Goal: Find contact information: Find contact information

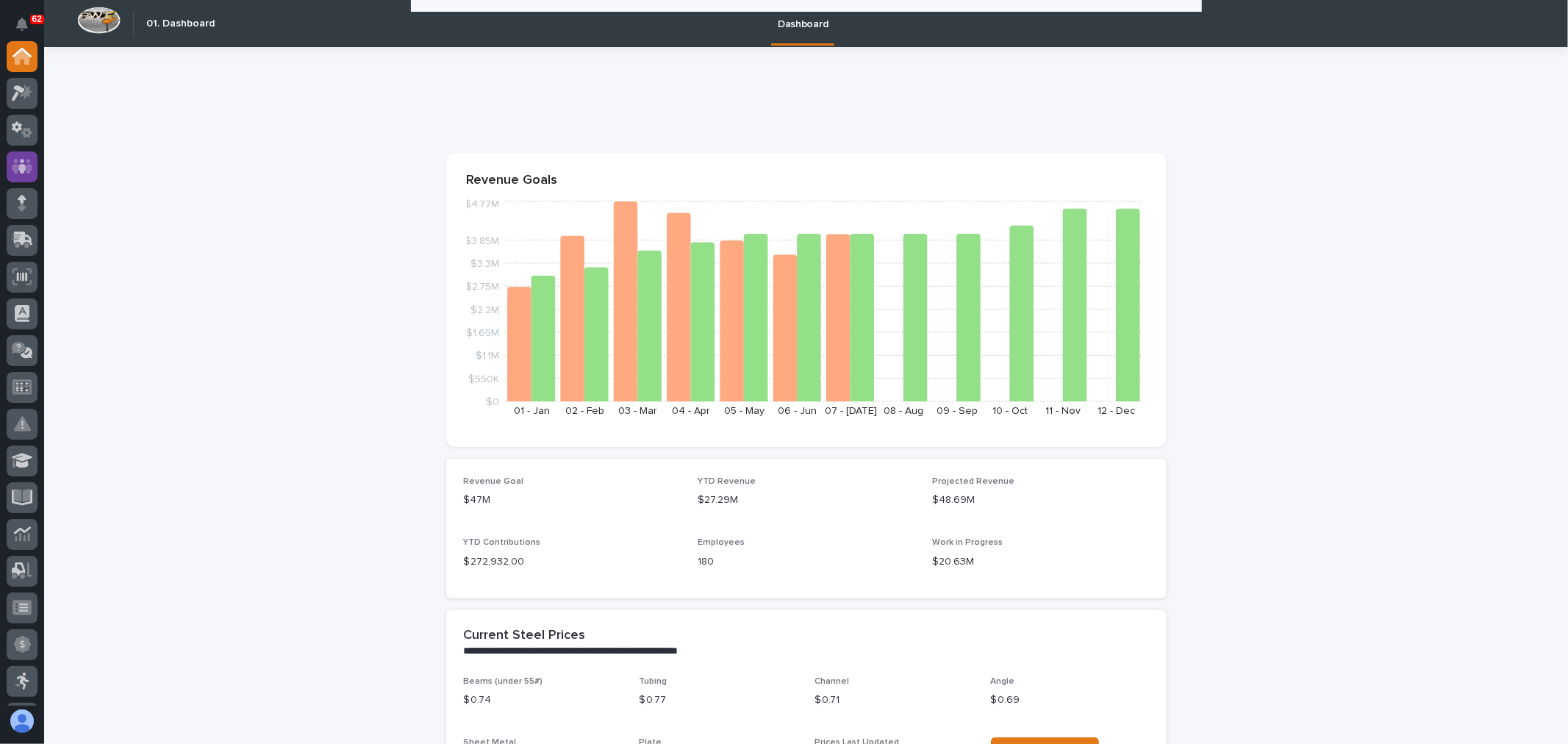
scroll to position [1224, 0]
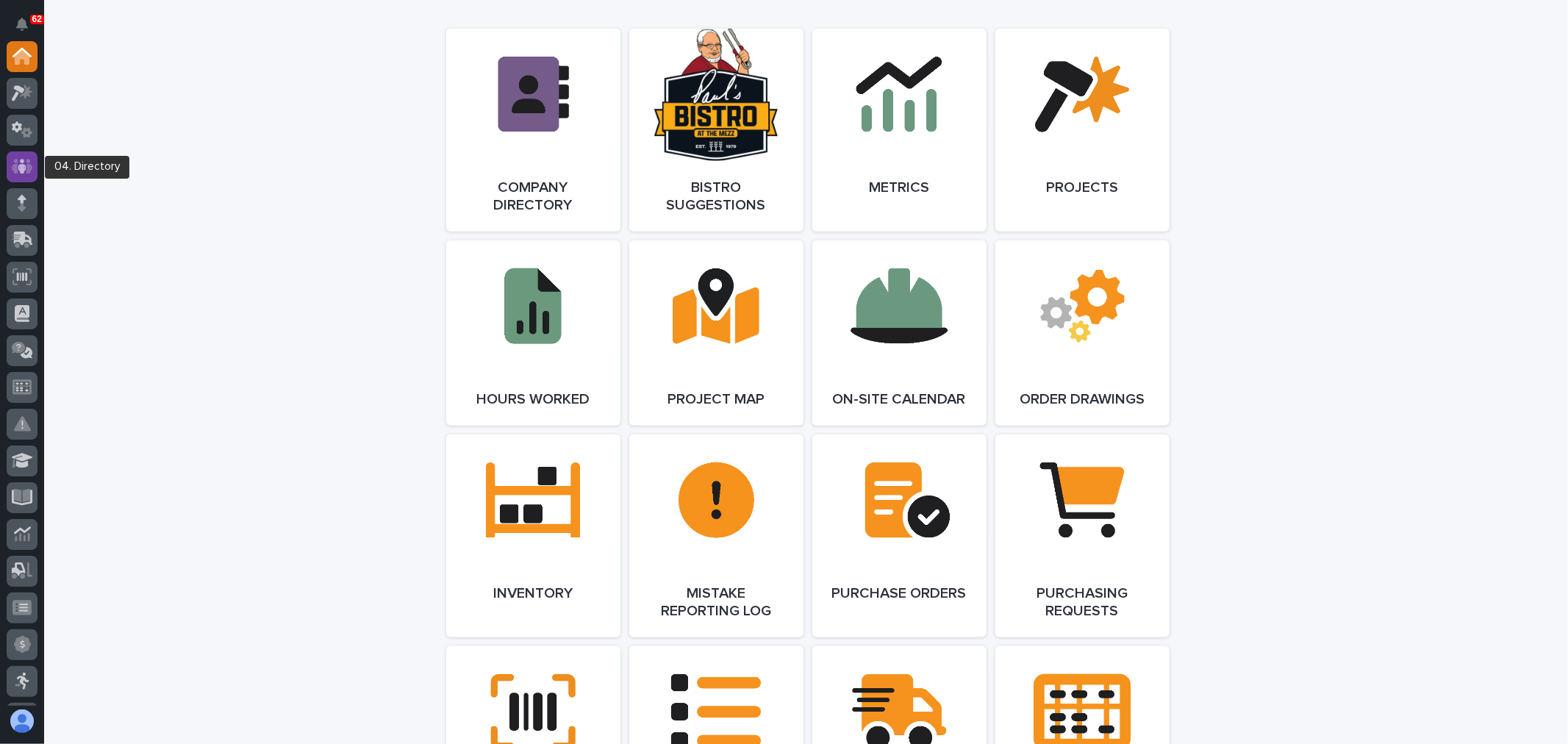
click at [20, 170] on icon at bounding box center [22, 166] width 9 height 15
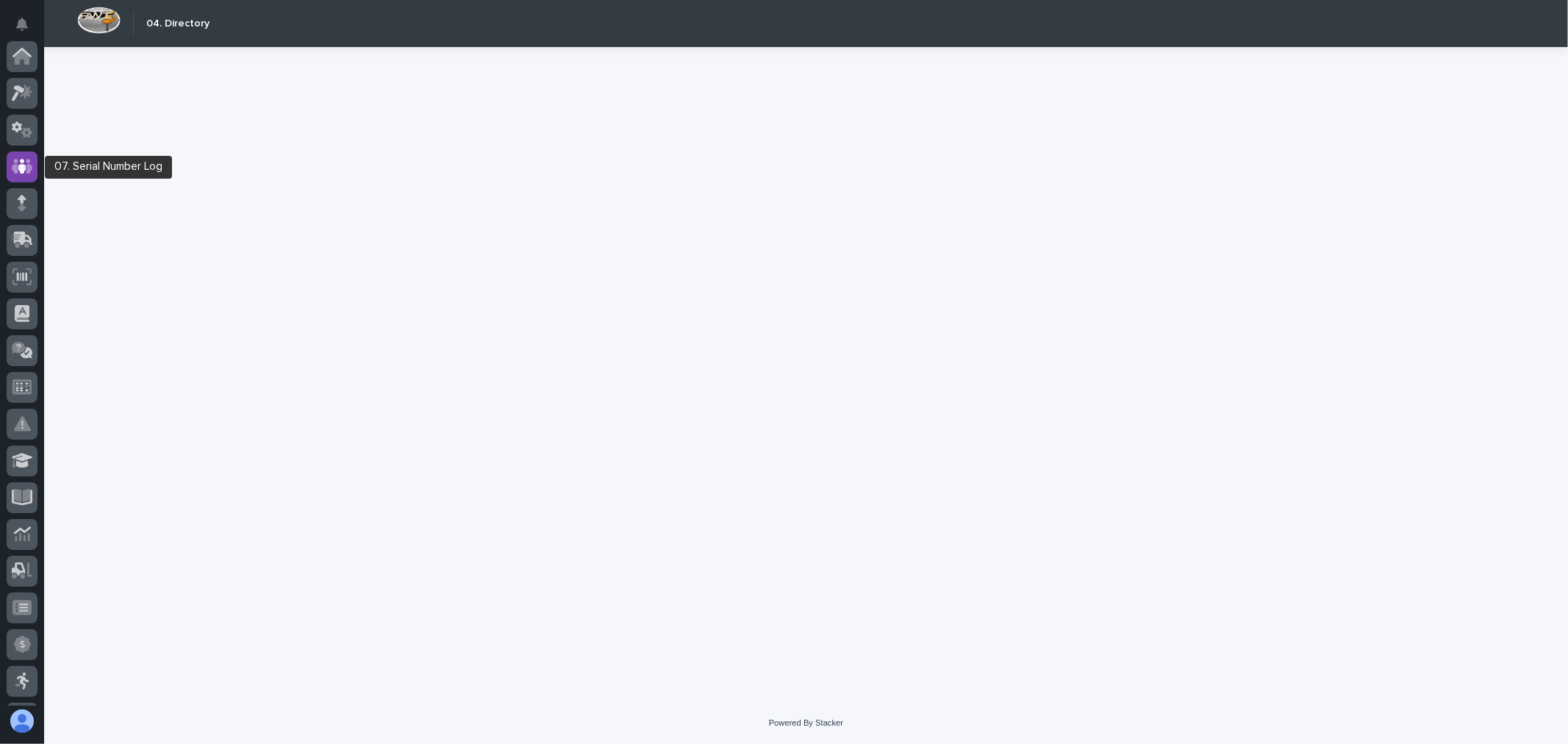
scroll to position [110, 0]
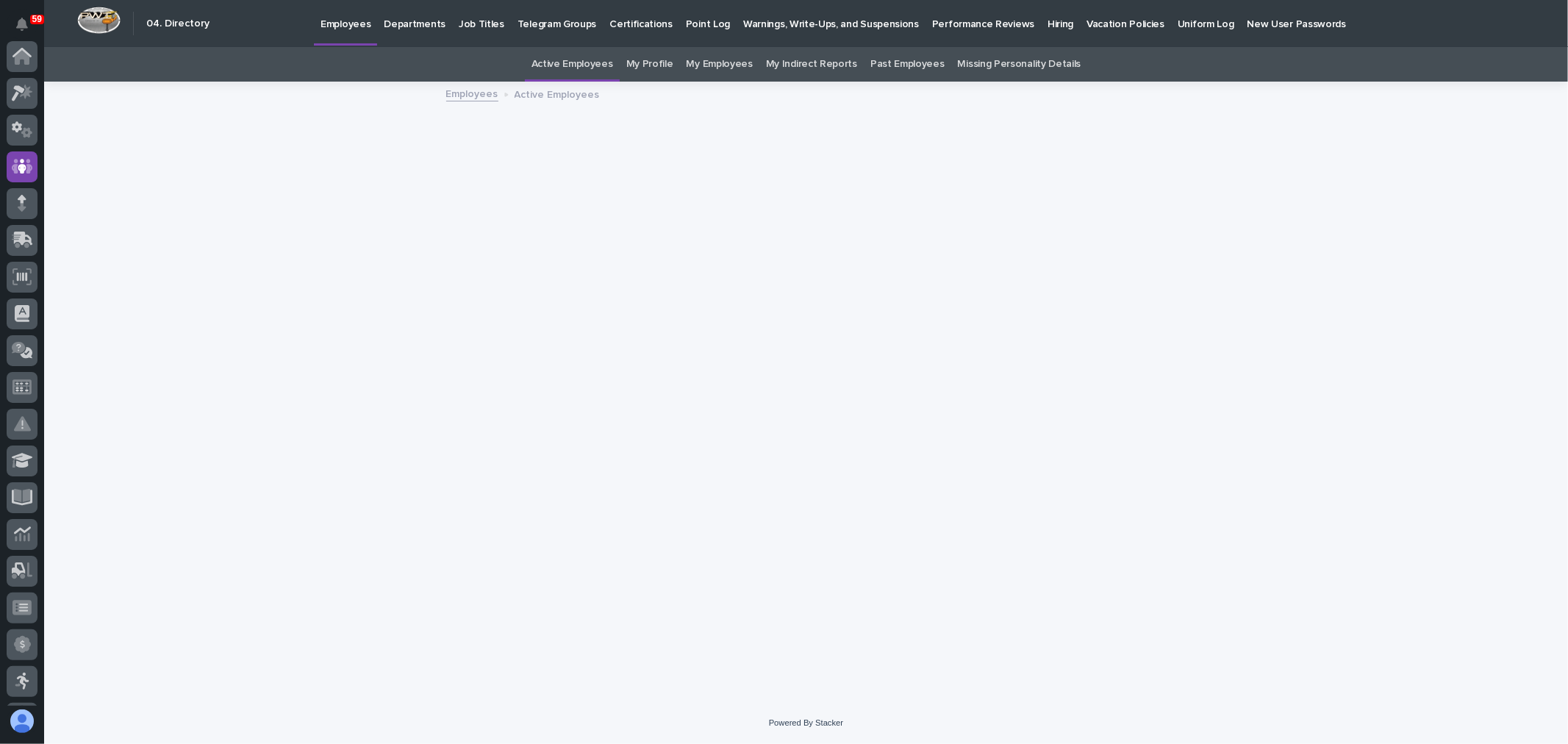
scroll to position [110, 0]
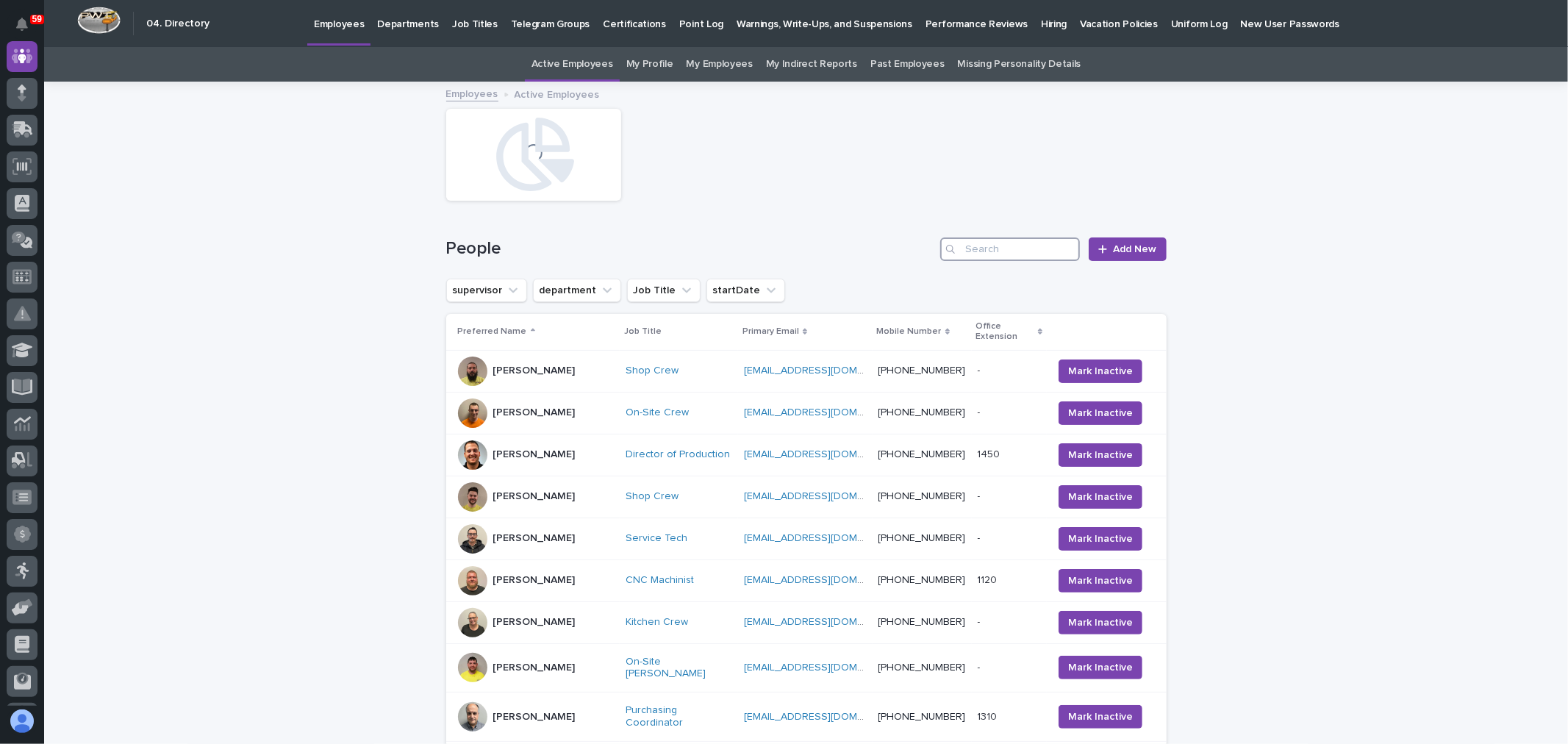
click at [982, 244] on input "Search" at bounding box center [1009, 249] width 139 height 24
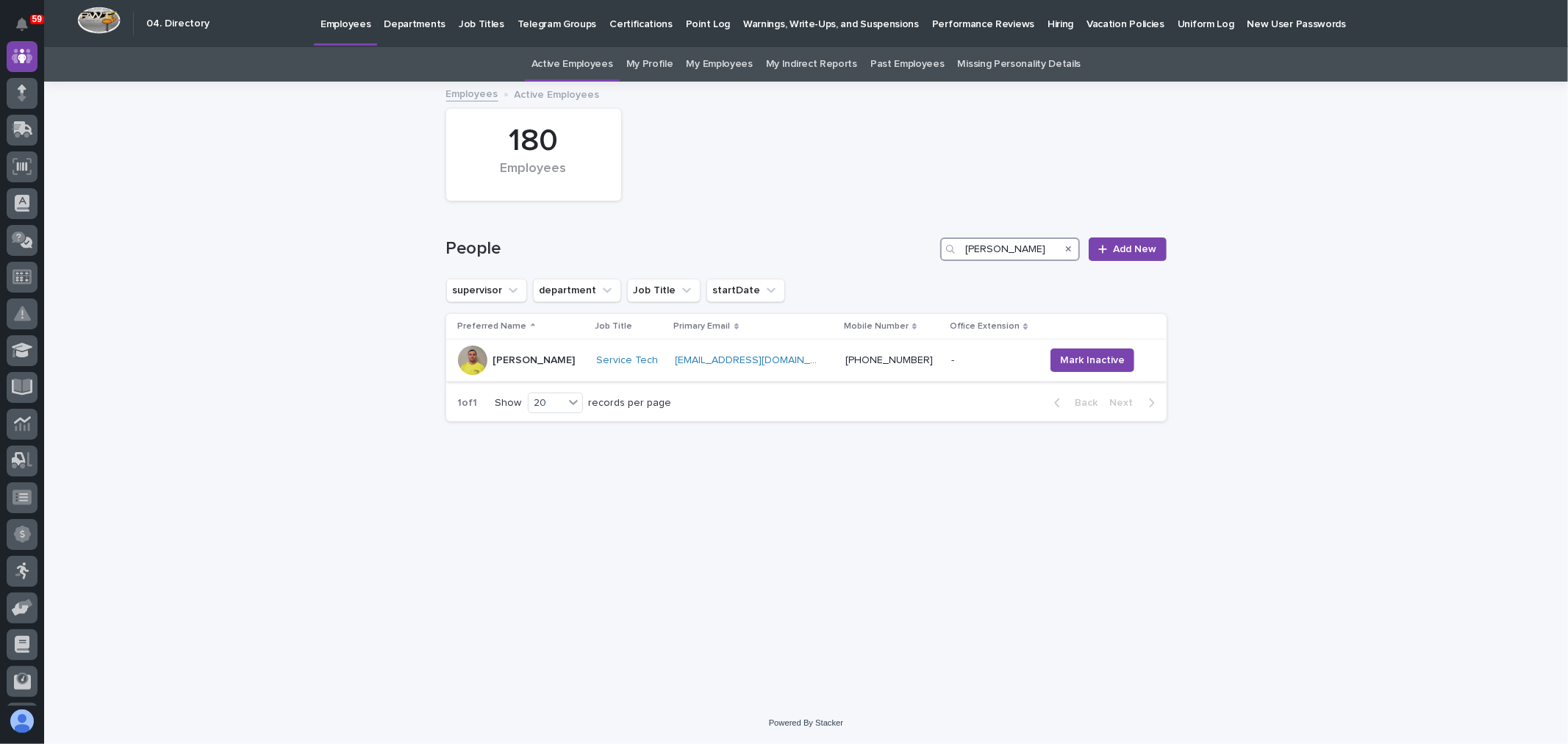
type input "[PERSON_NAME]"
click at [951, 369] on div "- -" at bounding box center [992, 361] width 82 height 25
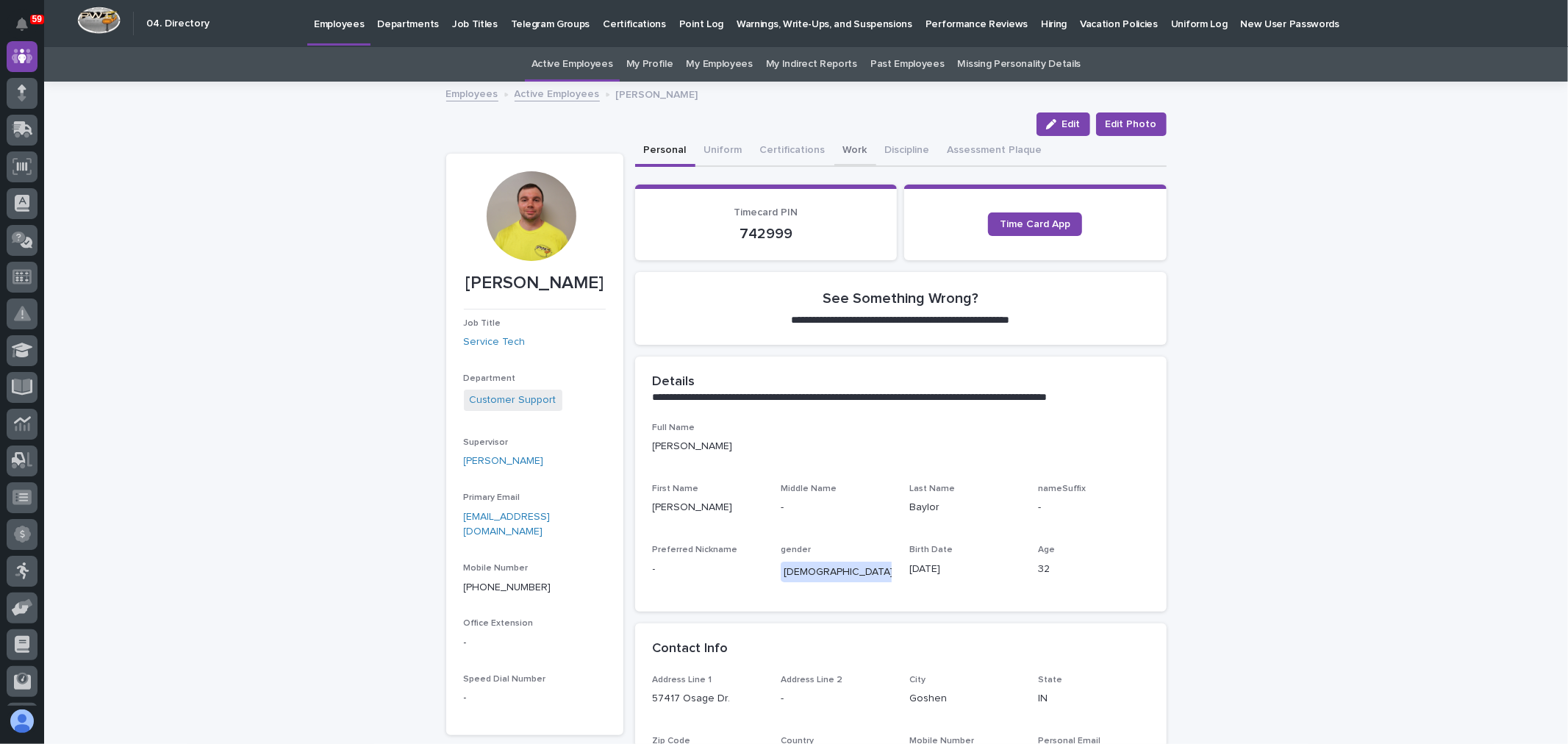
click at [849, 153] on button "Work" at bounding box center [855, 151] width 42 height 31
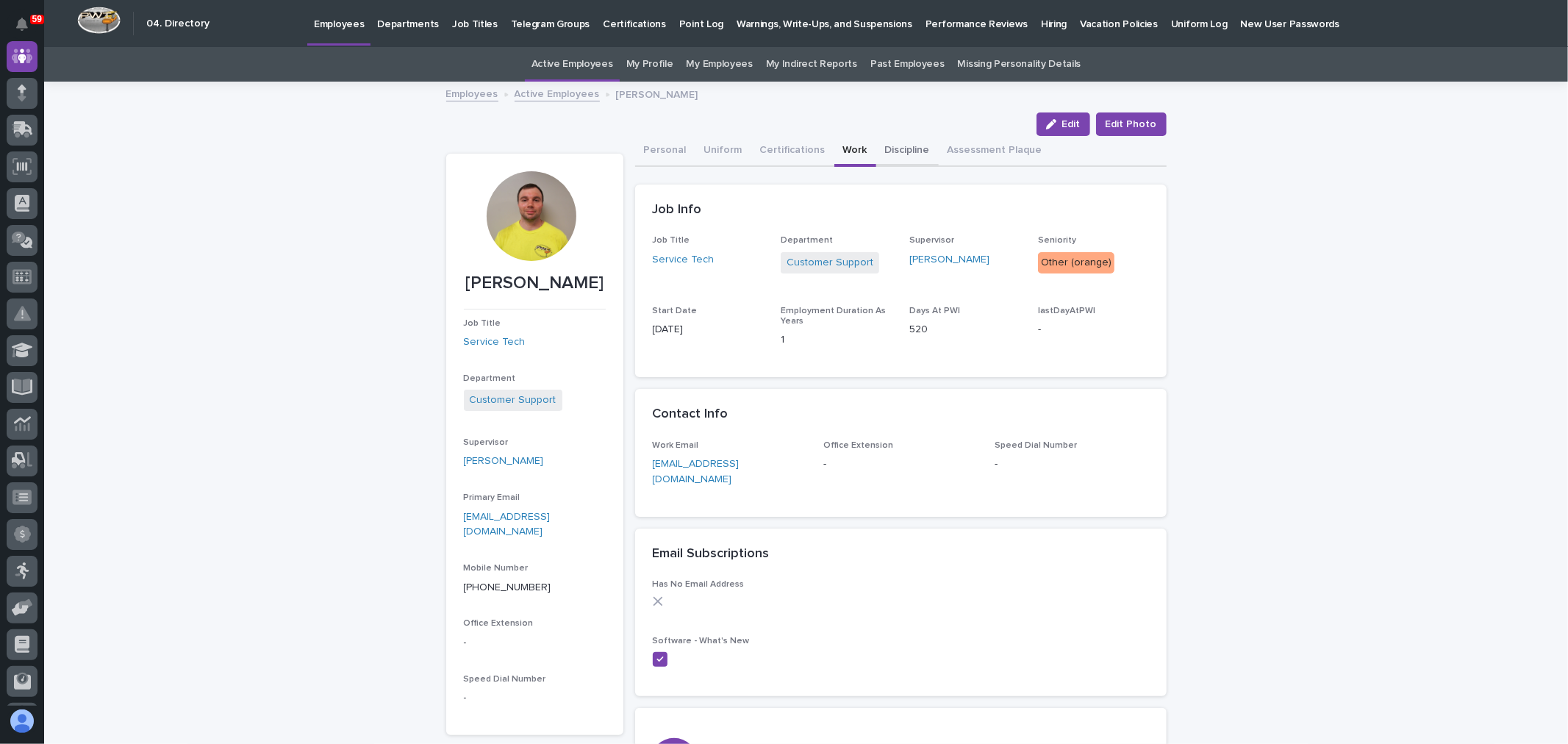
click at [895, 141] on button "Discipline" at bounding box center [907, 151] width 63 height 31
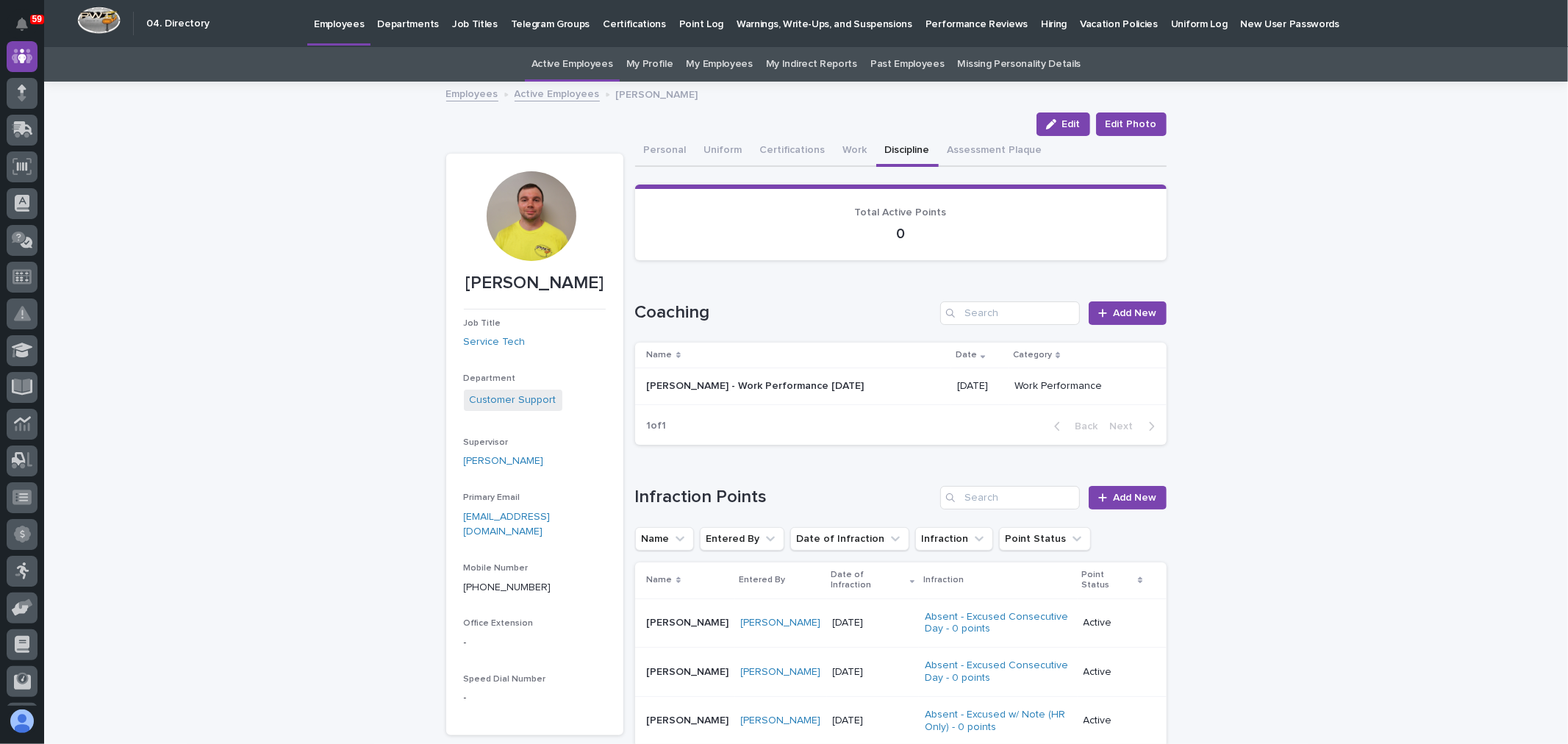
click at [507, 458] on link "[PERSON_NAME]" at bounding box center [503, 461] width 80 height 16
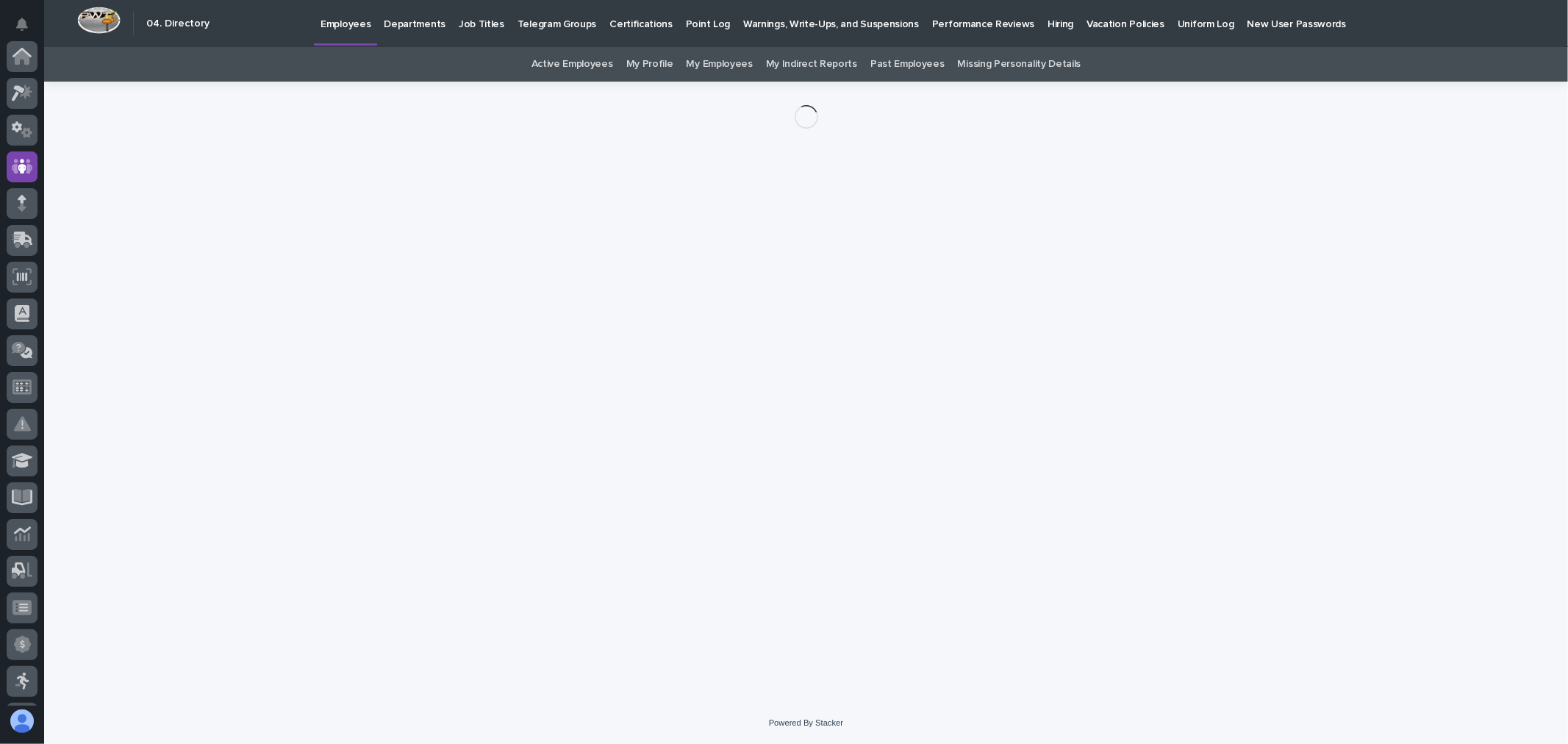
scroll to position [110, 0]
